Goal: Find specific page/section: Find specific page/section

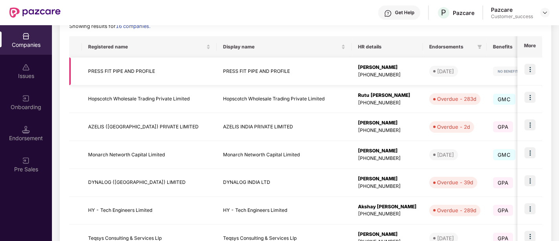
scroll to position [147, 0]
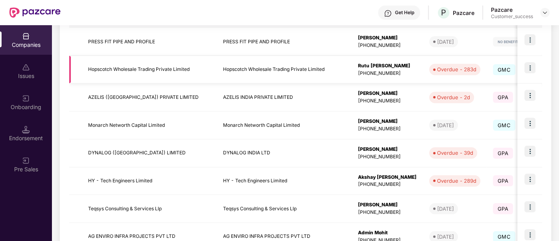
click at [529, 70] on img at bounding box center [529, 67] width 11 height 11
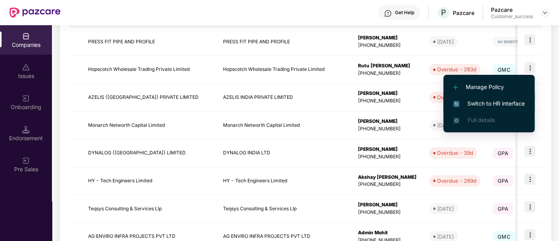
click at [494, 103] on span "Switch to HR interface" at bounding box center [489, 103] width 72 height 9
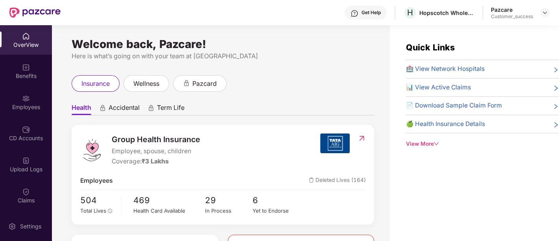
scroll to position [25, 0]
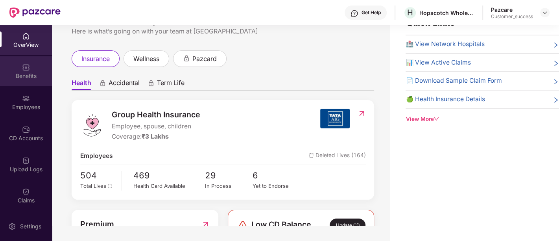
click at [33, 79] on div "Benefits" at bounding box center [26, 70] width 52 height 29
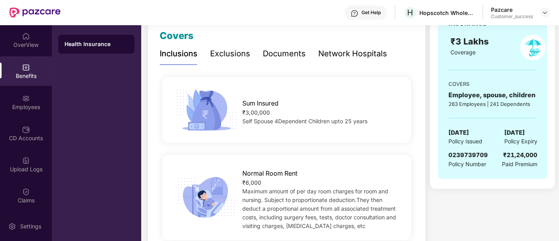
scroll to position [99, 0]
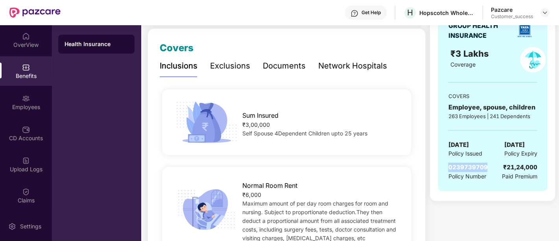
drag, startPoint x: 480, startPoint y: 163, endPoint x: 446, endPoint y: 166, distance: 33.9
click at [446, 166] on div "GROUP HEALTH INSURANCE ₹3 Lakhs Coverage COVERS Employee, spouse, children 263 …" at bounding box center [492, 101] width 109 height 180
copy span "0239739709"
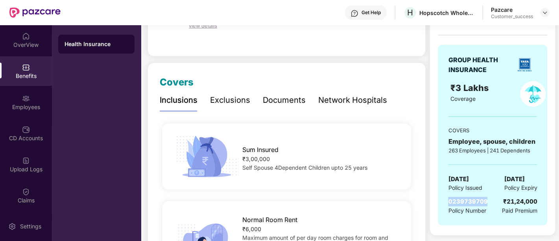
scroll to position [65, 0]
click at [281, 99] on div "Documents" at bounding box center [284, 100] width 43 height 12
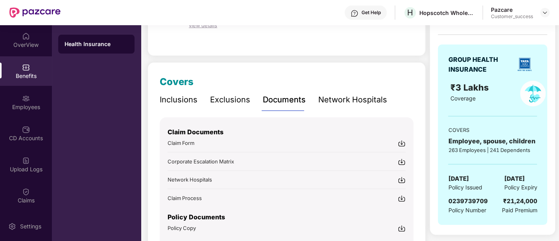
scroll to position [108, 0]
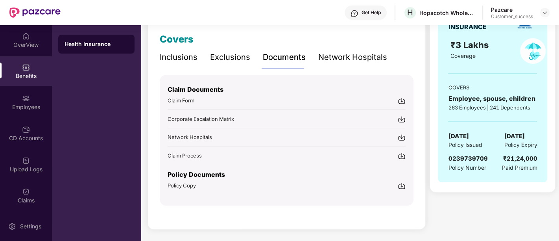
click at [400, 185] on img at bounding box center [402, 186] width 8 height 8
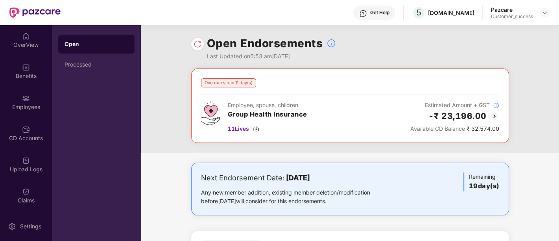
scroll to position [62, 0]
